Goal: Understand process/instructions: Learn how to perform a task or action

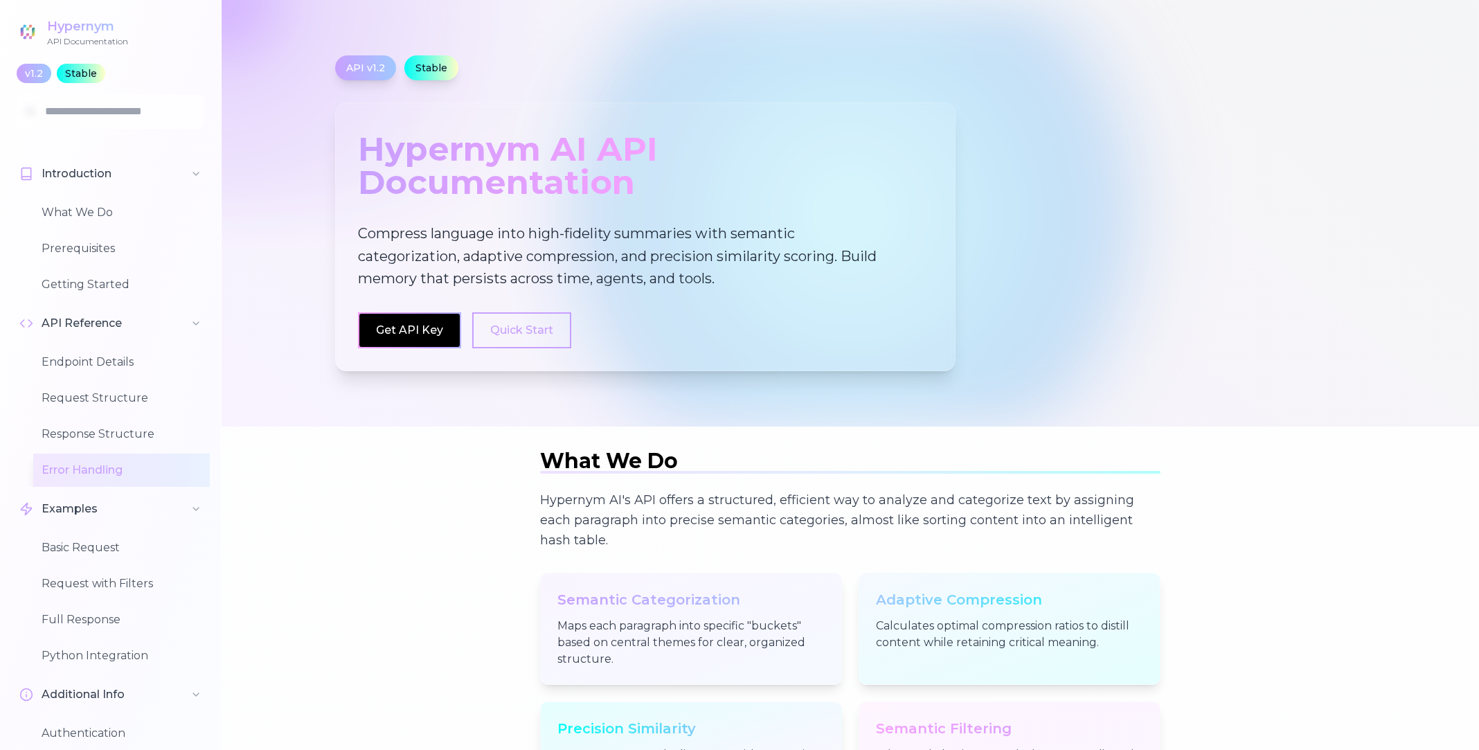
scroll to position [2291, 0]
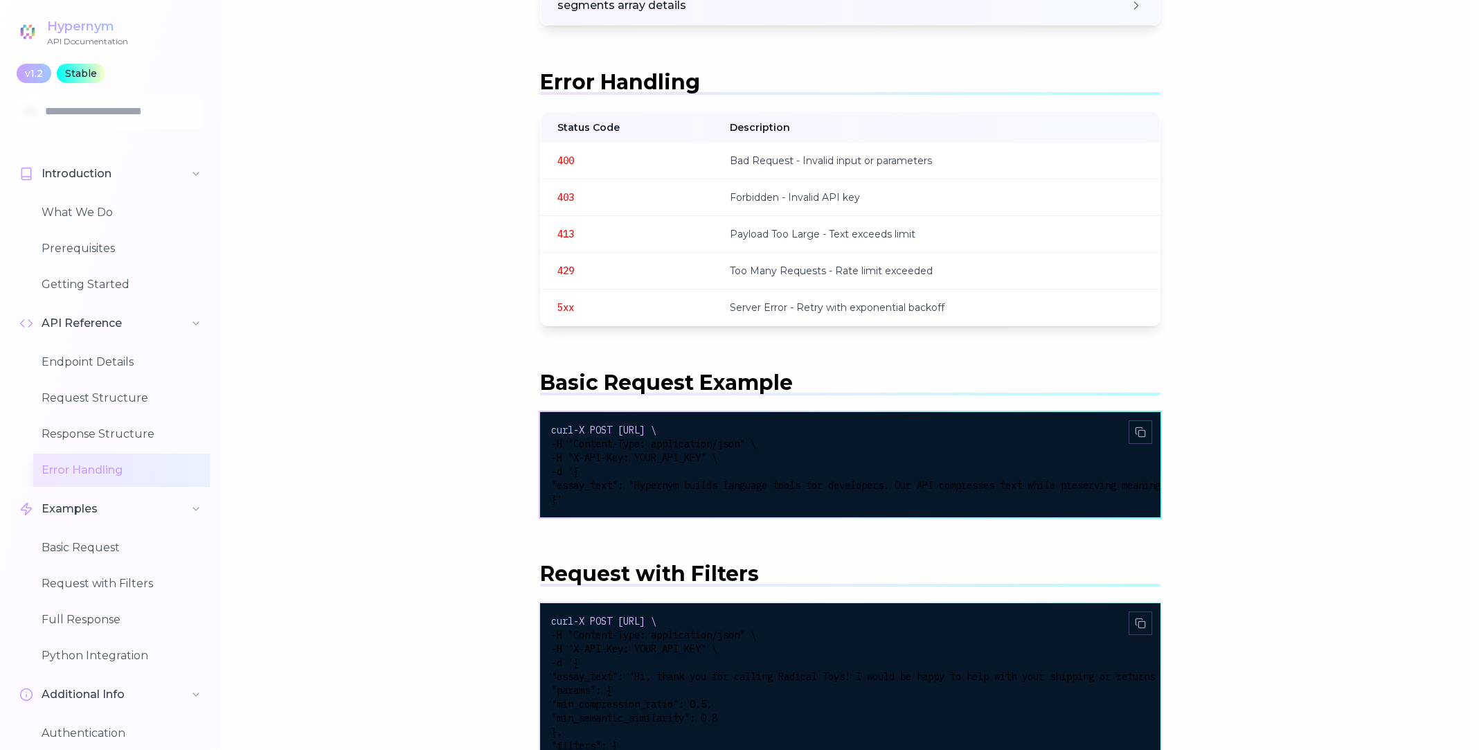
drag, startPoint x: 550, startPoint y: 442, endPoint x: 765, endPoint y: 506, distance: 224.4
click at [765, 506] on div "curl -X POST [URL] \ -H "Content-Type: application/json" \ -H "X-API-Key: YOUR_…" at bounding box center [850, 464] width 620 height 105
click at [730, 488] on span ""essay_text": "Hypernym builds language tools for developers. Our API compresse…" at bounding box center [861, 485] width 620 height 12
drag, startPoint x: 552, startPoint y: 438, endPoint x: 652, endPoint y: 501, distance: 118.5
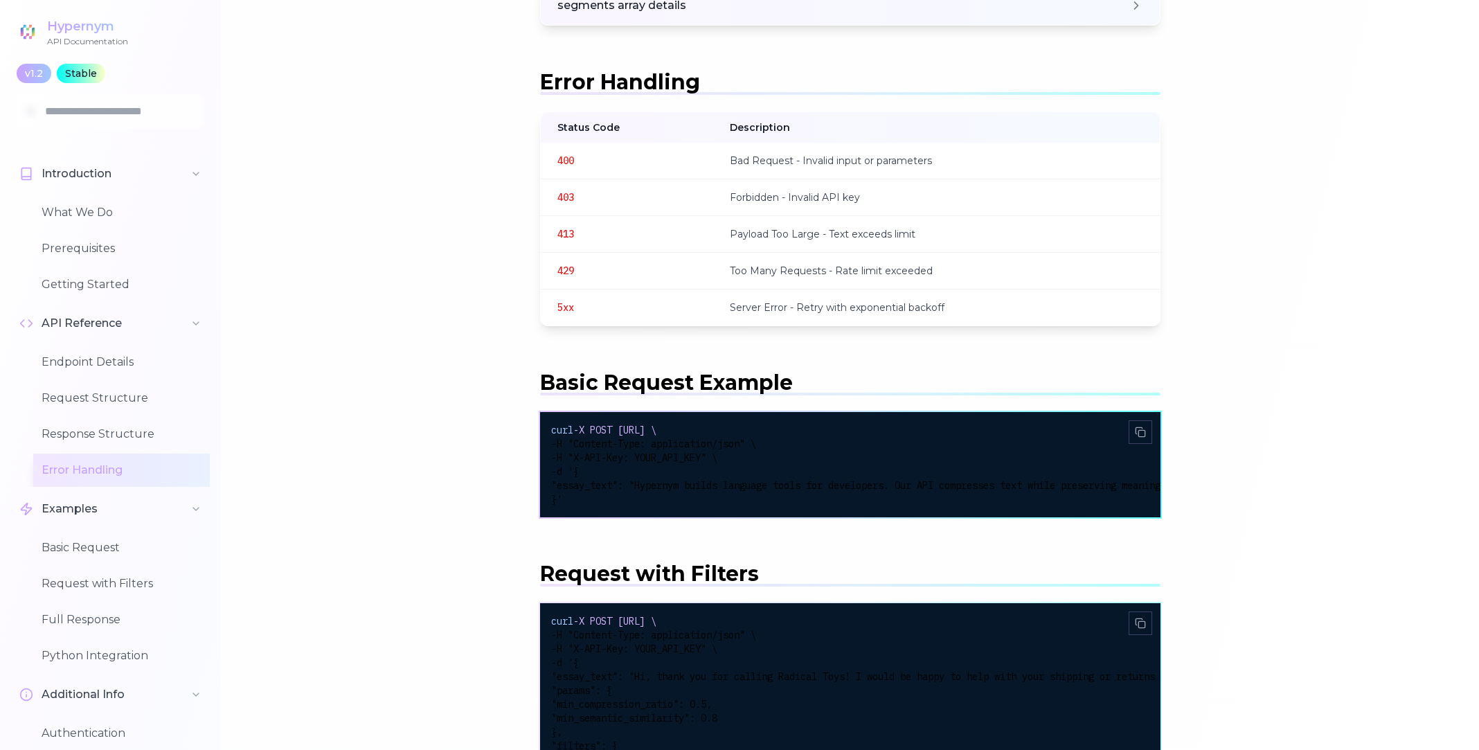
click at [652, 501] on div "curl -X POST [URL] \ -H "Content-Type: application/json" \ -H "X-API-Key: YOUR_…" at bounding box center [850, 464] width 598 height 83
click at [650, 501] on div "}'" at bounding box center [850, 499] width 598 height 14
click at [632, 397] on section "Basic Request Example curl -X POST [URL] \ -H "Content-Type: application/json" …" at bounding box center [850, 443] width 620 height 147
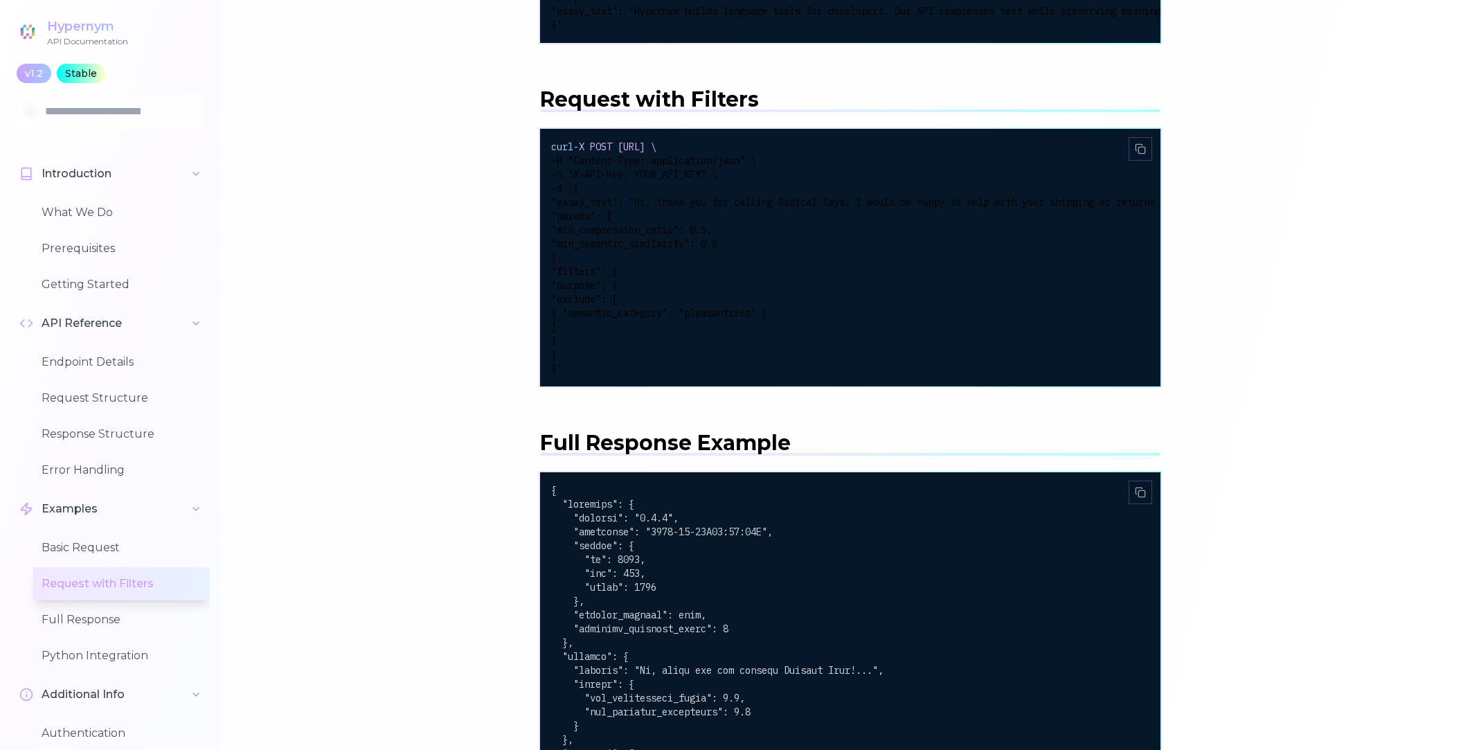
scroll to position [2516, 0]
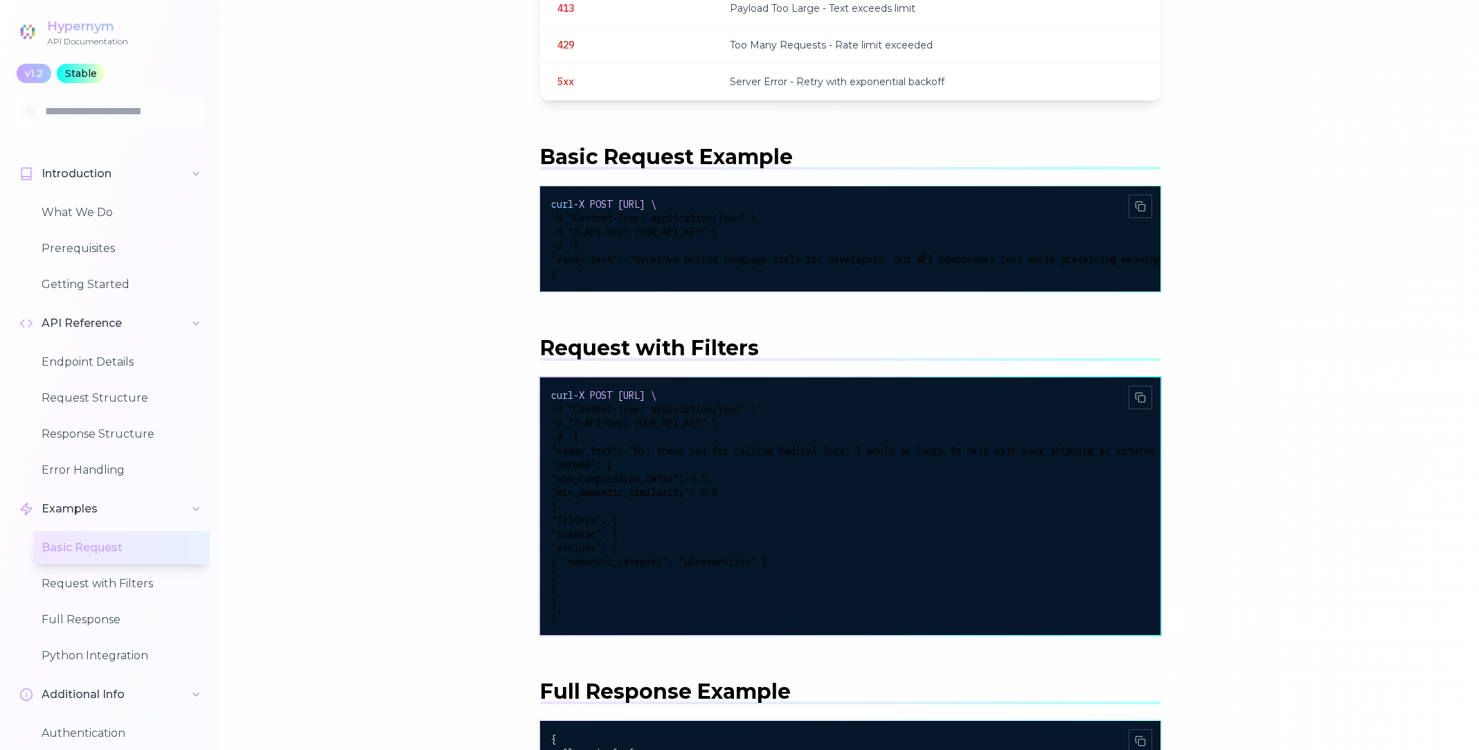
drag, startPoint x: 557, startPoint y: 420, endPoint x: 730, endPoint y: 615, distance: 261.0
click at [730, 615] on div "curl -X POST [URL] \ -H "Content-Type: application/json" \ -H "X-API-Key: YOUR_…" at bounding box center [850, 505] width 598 height 235
click at [730, 610] on div "}" at bounding box center [850, 603] width 598 height 14
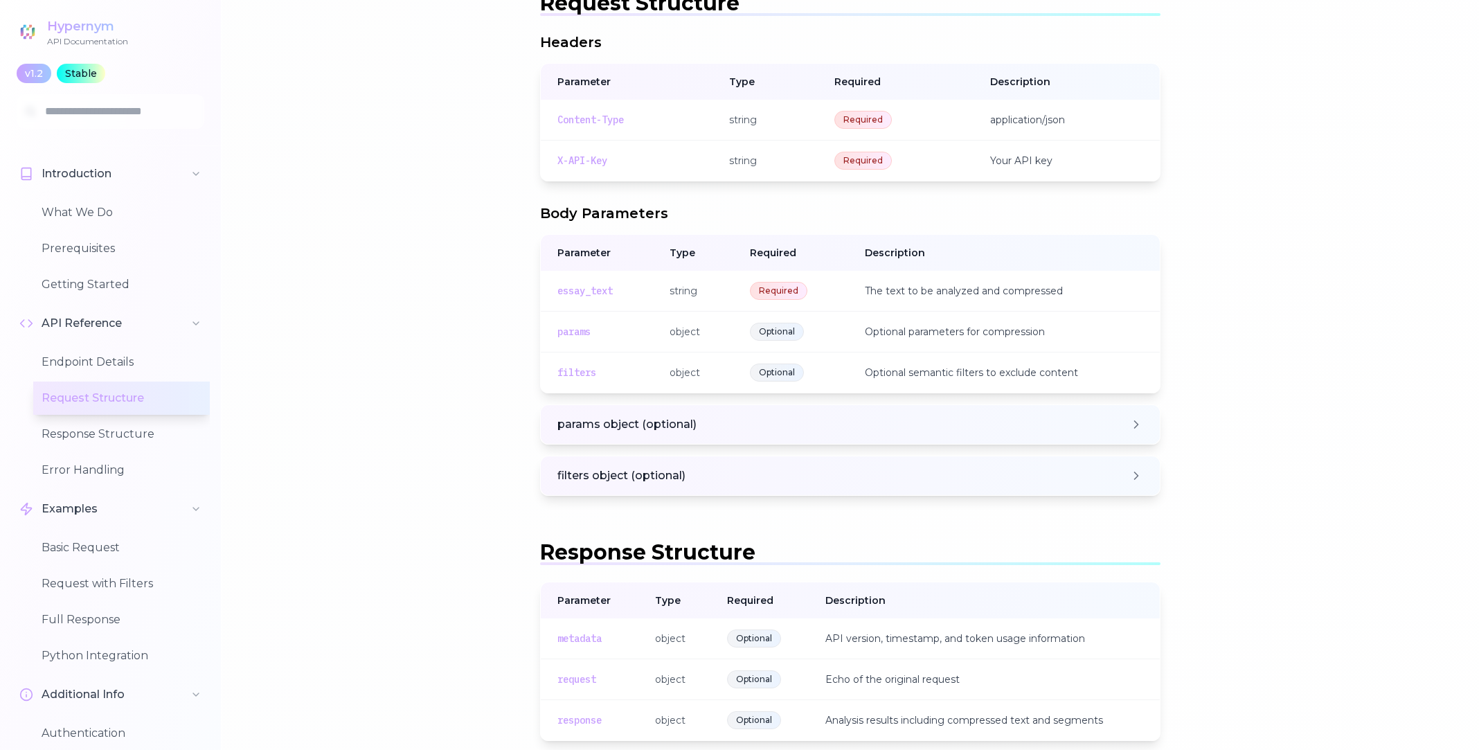
scroll to position [1508, 0]
